Goal: Task Accomplishment & Management: Use online tool/utility

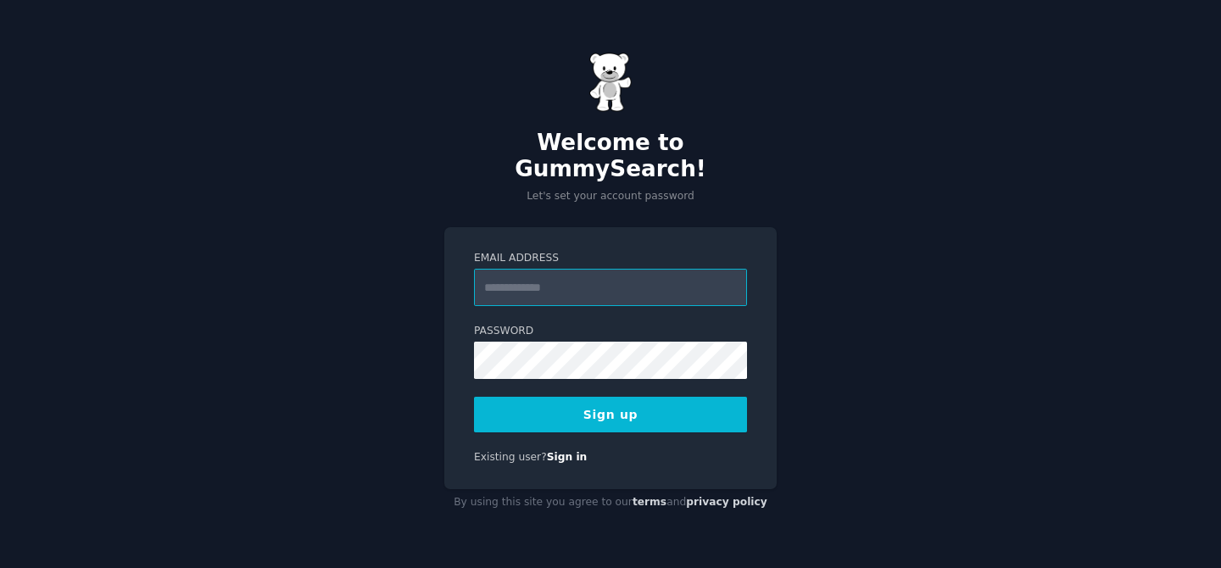
click at [643, 289] on input "Email Address" at bounding box center [610, 287] width 273 height 37
click at [784, 243] on div "Welcome to GummySearch! Let's set your account password Email Address Password …" at bounding box center [610, 284] width 1221 height 568
click at [669, 271] on input "Email Address" at bounding box center [610, 287] width 273 height 37
type input "**********"
click at [673, 407] on button "Sign up" at bounding box center [610, 415] width 273 height 36
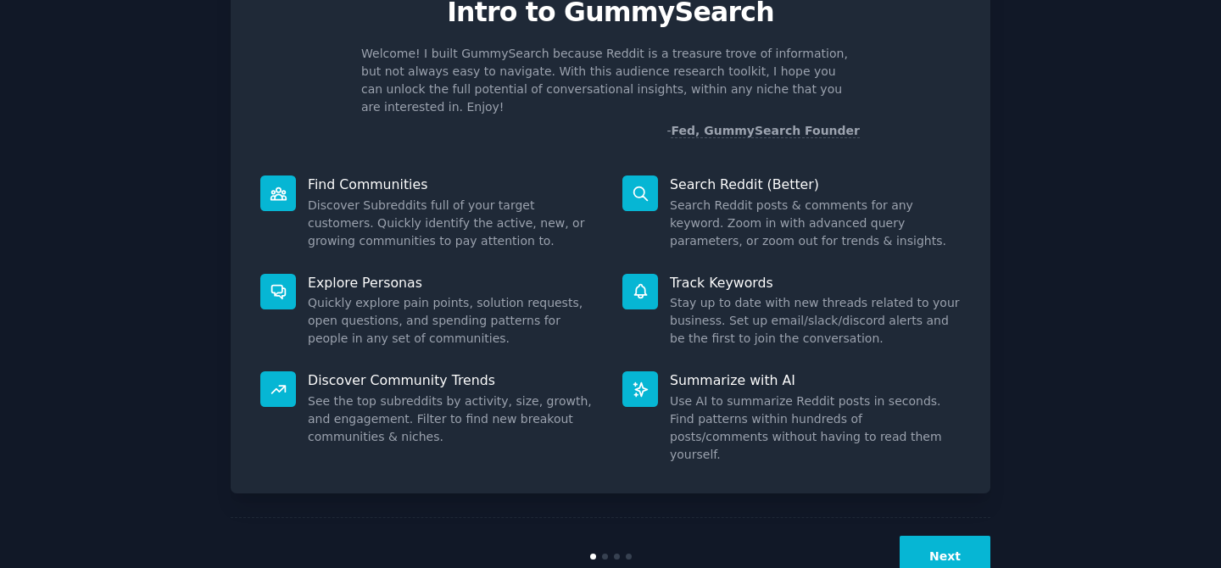
scroll to position [95, 0]
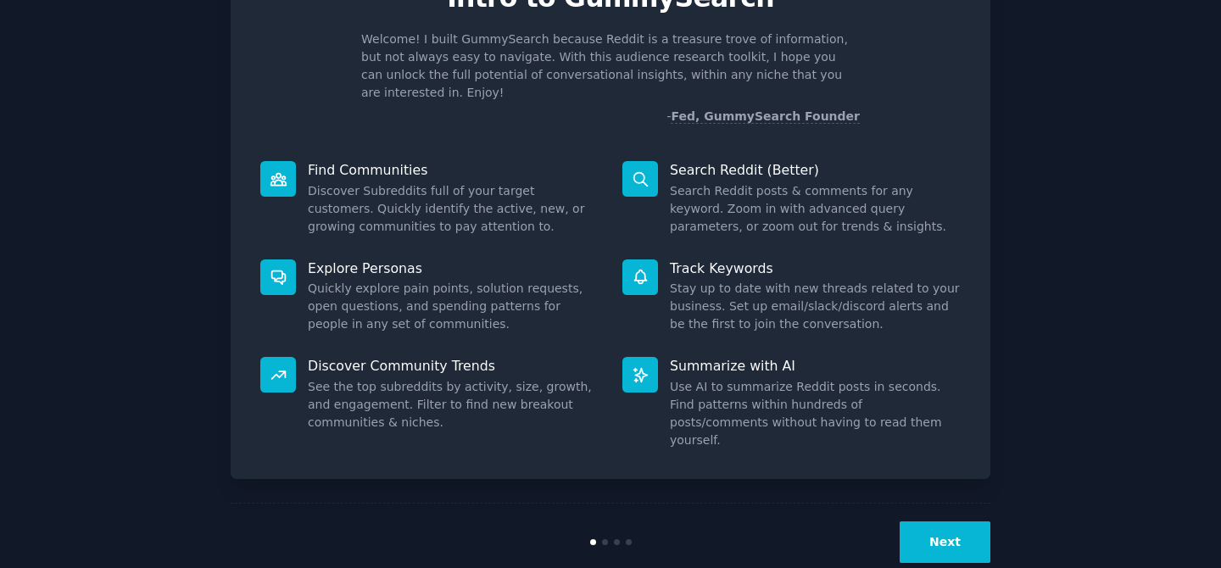
click at [914, 522] on button "Next" at bounding box center [945, 543] width 91 height 42
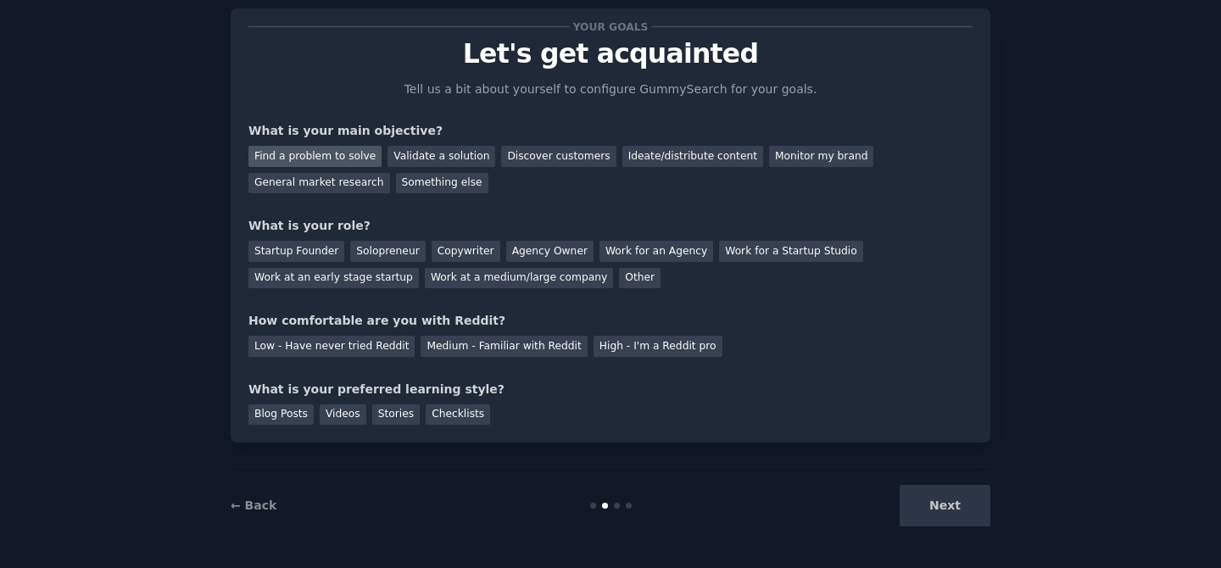
click at [343, 152] on div "Find a problem to solve" at bounding box center [315, 156] width 133 height 21
click at [346, 178] on div "General market research" at bounding box center [320, 183] width 142 height 21
click at [346, 158] on div "Find a problem to solve" at bounding box center [315, 156] width 133 height 21
click at [375, 254] on div "Solopreneur" at bounding box center [387, 251] width 75 height 21
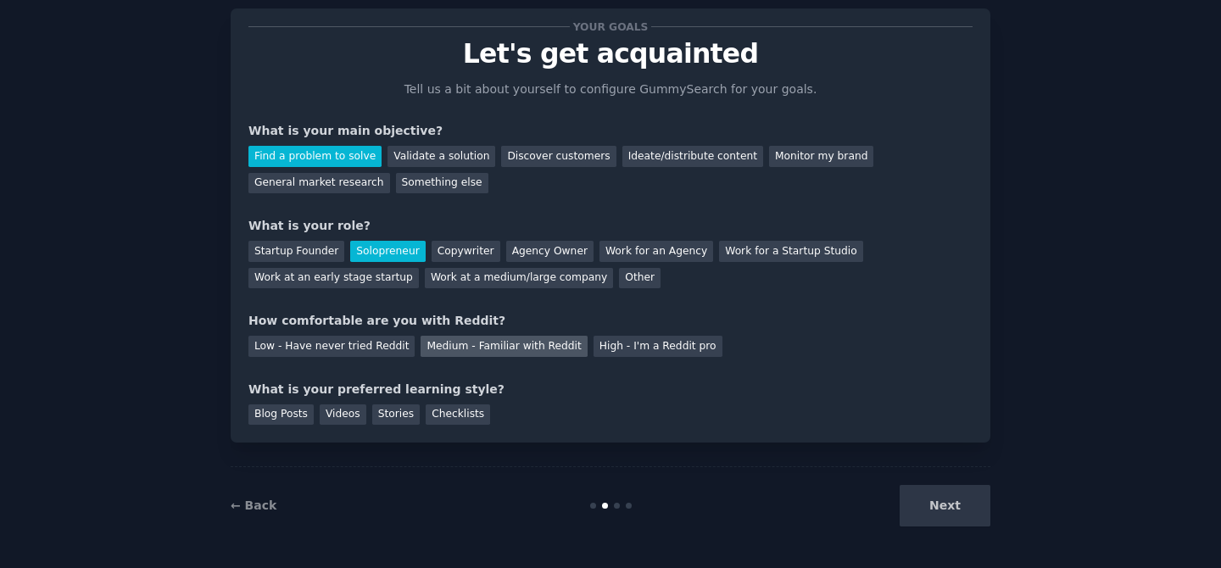
click at [442, 356] on div "Medium - Familiar with Reddit" at bounding box center [504, 346] width 166 height 21
click at [288, 406] on div "Blog Posts" at bounding box center [281, 415] width 65 height 21
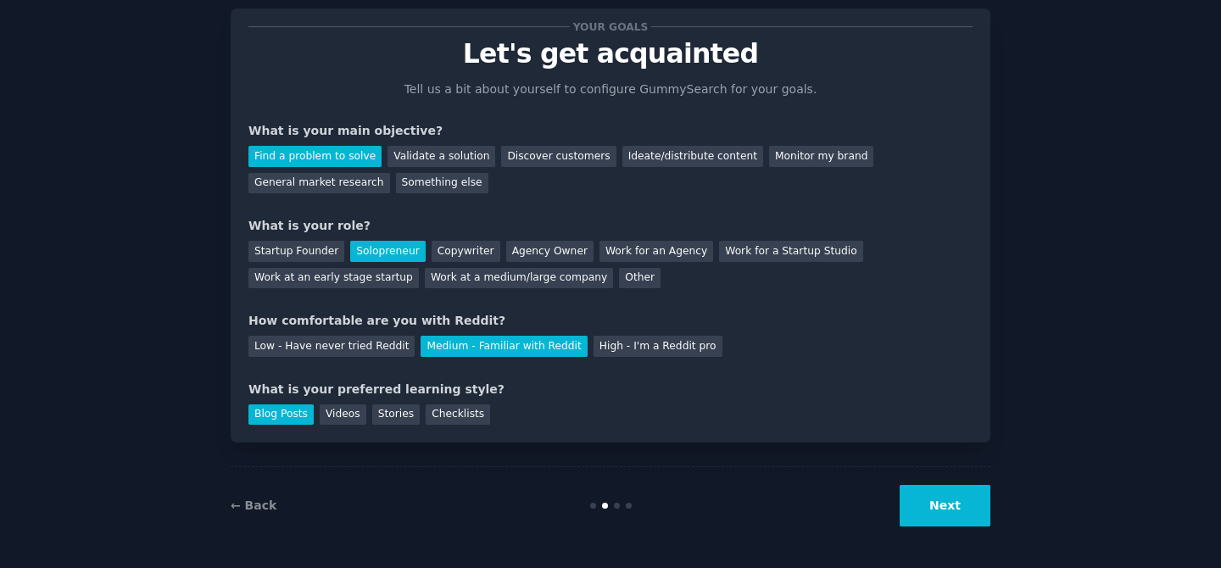
click at [981, 500] on button "Next" at bounding box center [945, 506] width 91 height 42
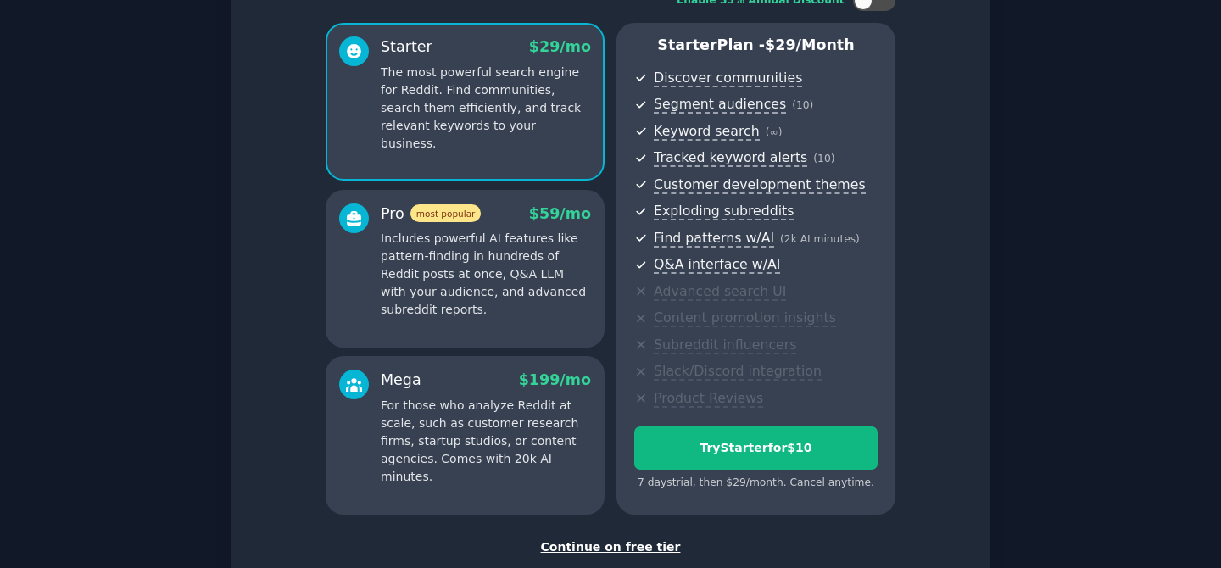
scroll to position [130, 0]
click at [601, 547] on div "Continue on free tier" at bounding box center [611, 547] width 724 height 18
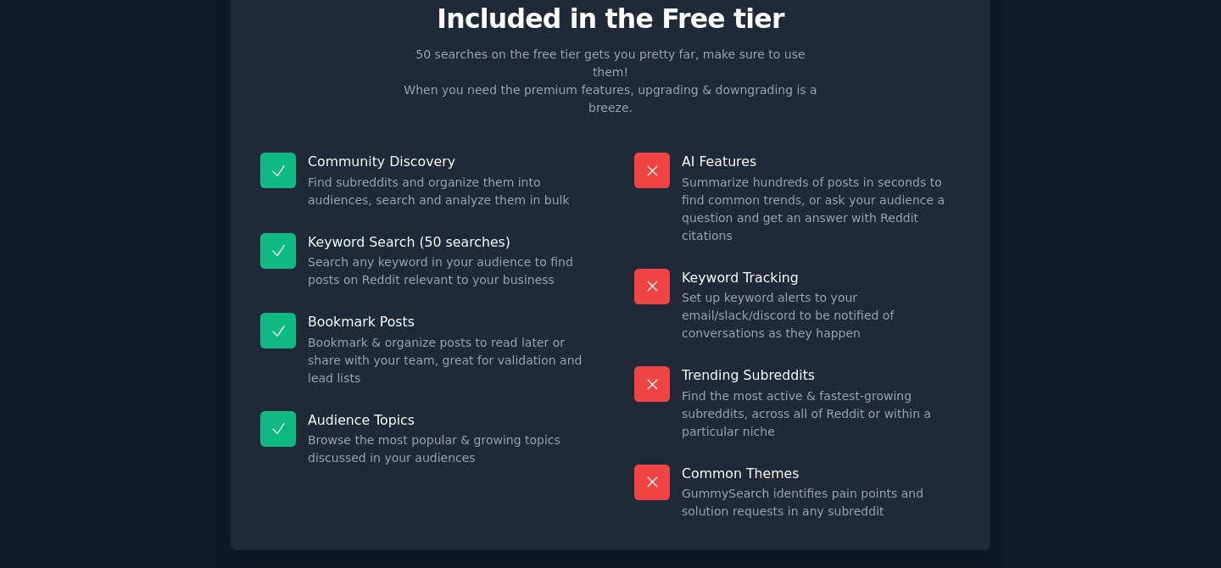
scroll to position [75, 0]
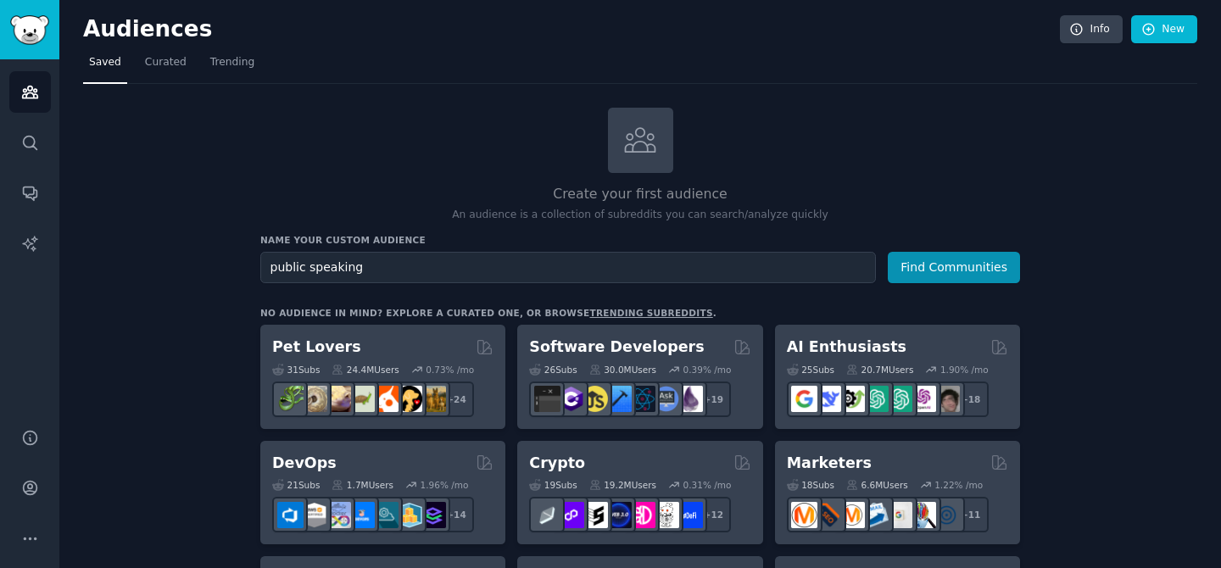
type input "public speaking"
click at [888, 252] on button "Find Communities" at bounding box center [954, 267] width 132 height 31
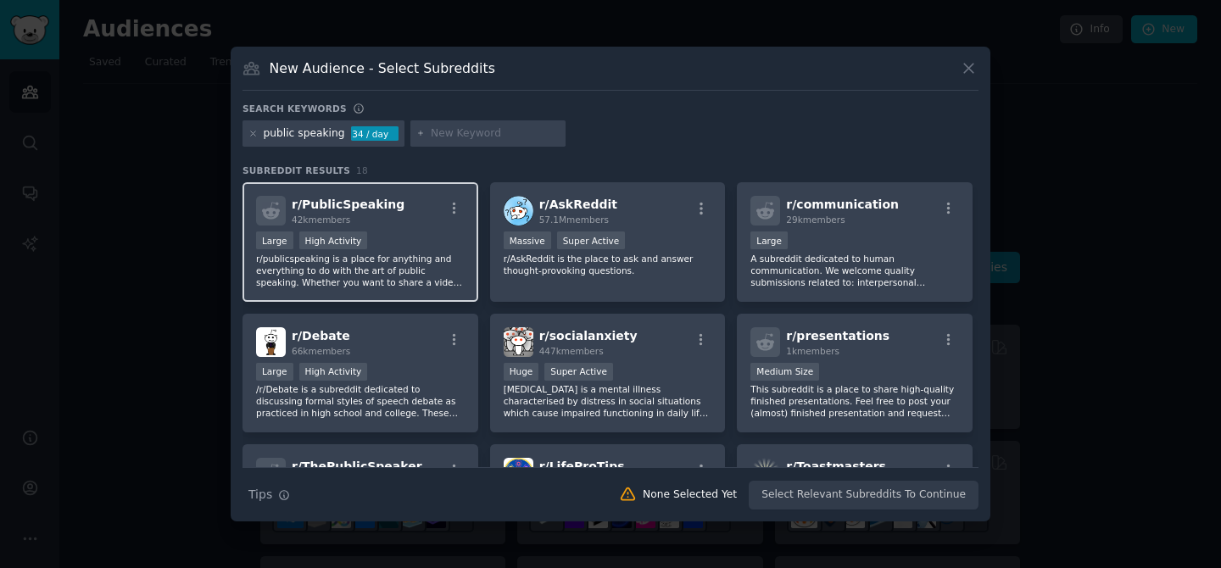
click at [394, 211] on div "r/ PublicSpeaking 42k members" at bounding box center [360, 211] width 209 height 30
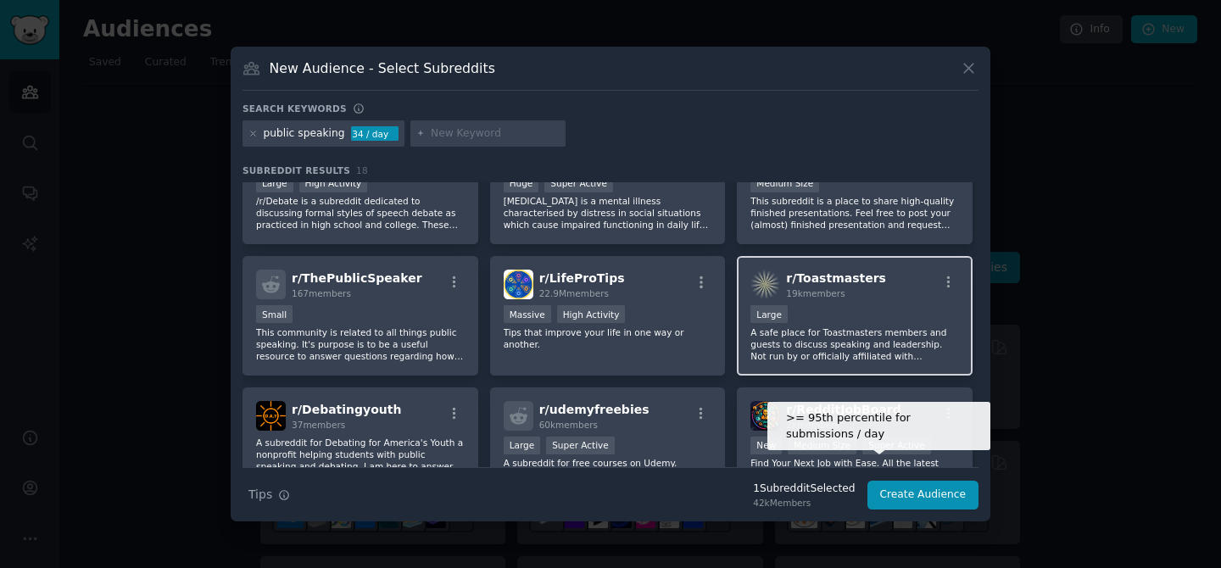
scroll to position [201, 0]
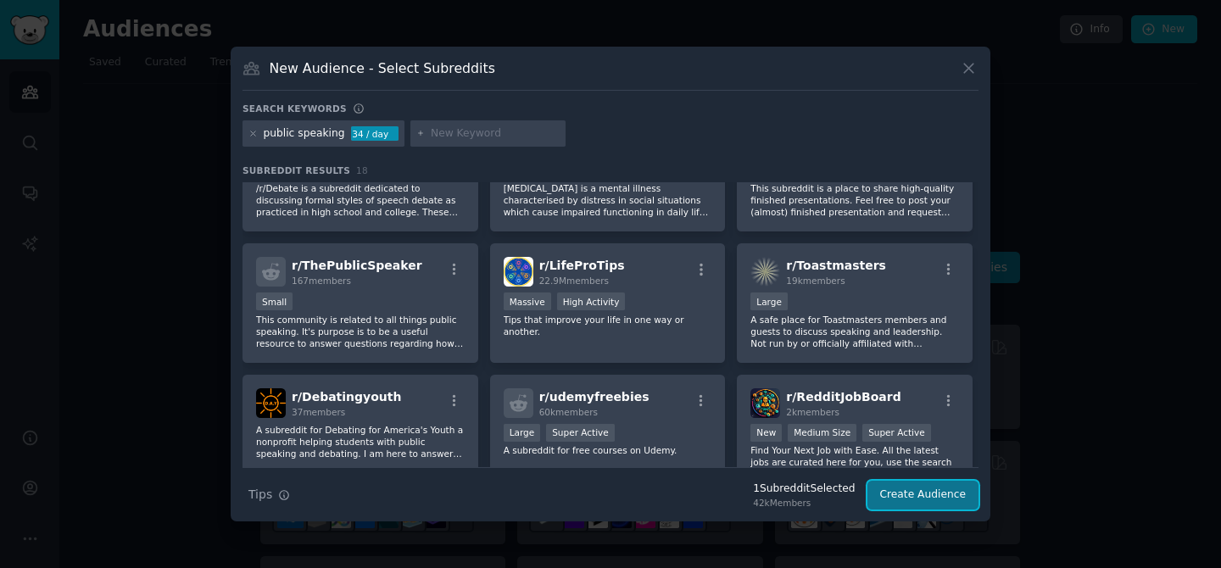
click at [918, 503] on button "Create Audience" at bounding box center [924, 495] width 112 height 29
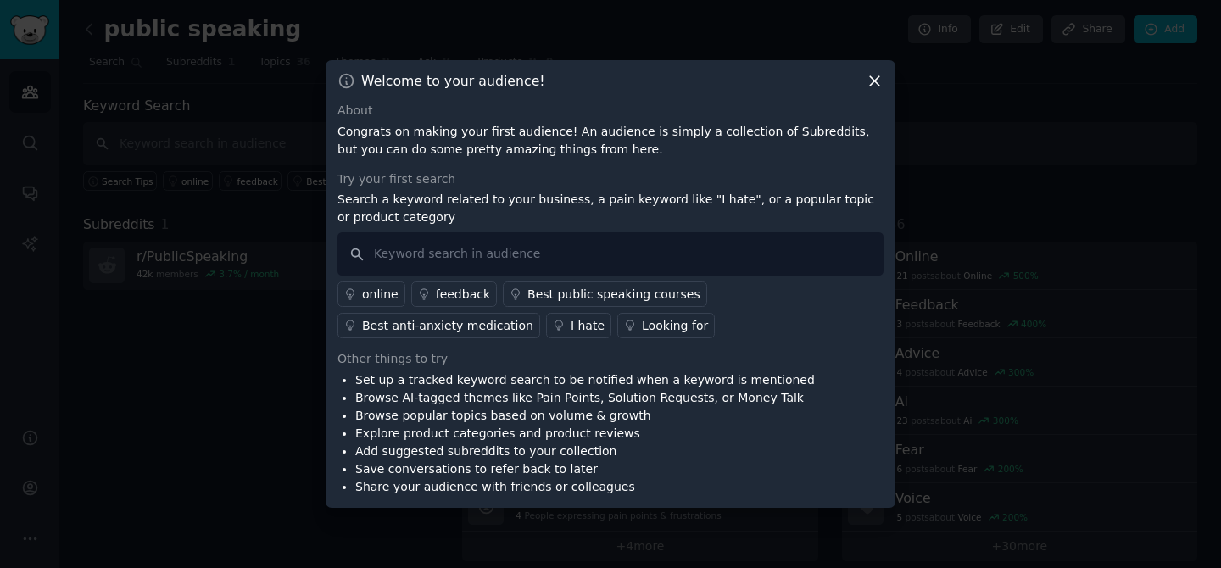
drag, startPoint x: 873, startPoint y: 85, endPoint x: 777, endPoint y: 139, distance: 110.2
click at [778, 139] on div "Welcome to your audience! About Congrats on making your first audience! An audi…" at bounding box center [611, 284] width 570 height 448
click at [870, 81] on icon at bounding box center [875, 81] width 18 height 18
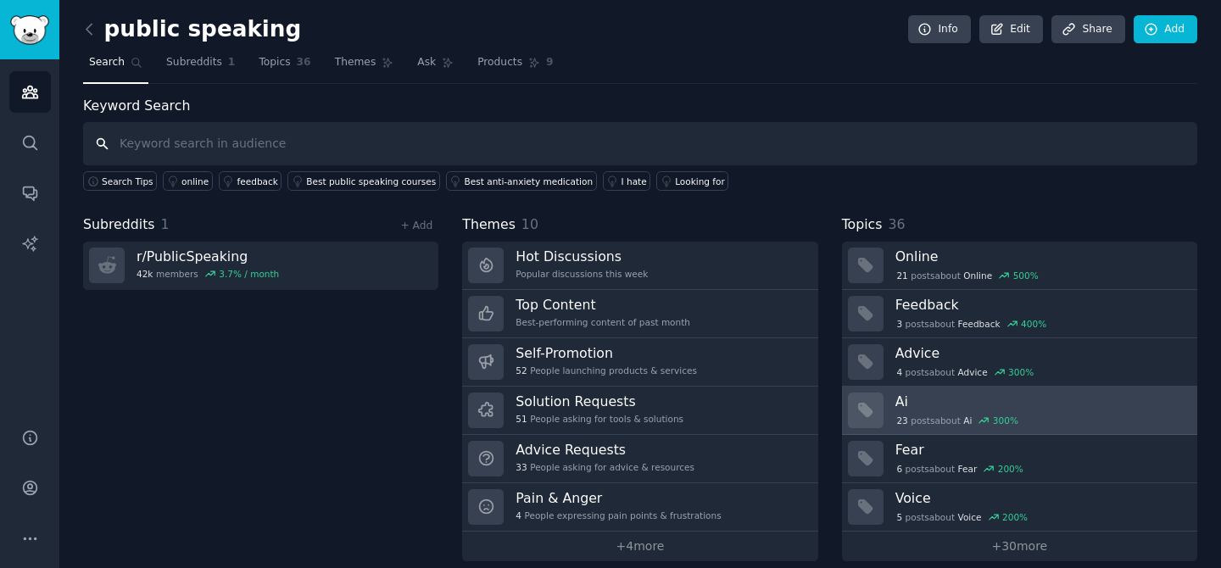
scroll to position [16, 0]
